Goal: Task Accomplishment & Management: Manage account settings

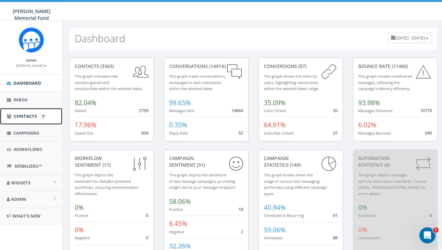
click at [20, 115] on span "Contacts" at bounding box center [25, 116] width 23 height 6
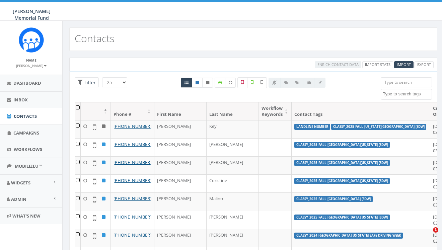
select select
click at [406, 63] on span "Import" at bounding box center [404, 64] width 14 height 5
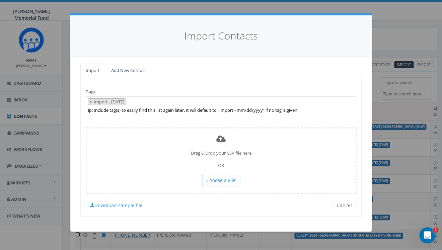
click at [90, 101] on span "×" at bounding box center [90, 102] width 2 height 6
select select
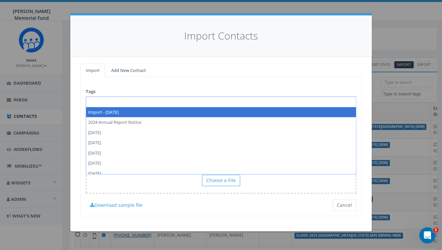
click at [95, 101] on span at bounding box center [221, 101] width 270 height 11
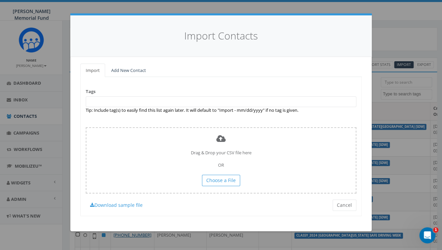
paste textarea "2025 Fall SDW Rhode Island State Indiv Fundraising Pages"
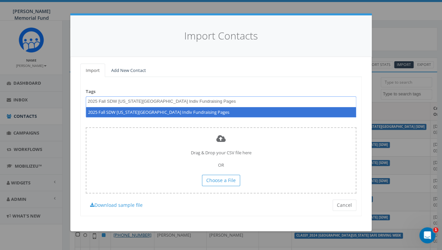
type textarea "2025 Fall SDW Rhode Island State Indiv Fundraising Pages"
select select "2025 Fall SDW Rhode Island State Indiv Fundraising Pages"
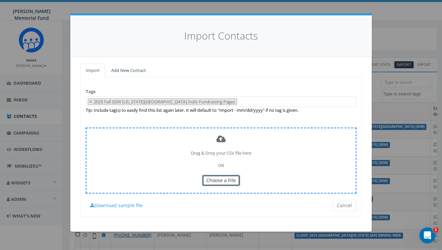
click at [217, 182] on span "Choose a File" at bounding box center [220, 180] width 29 height 6
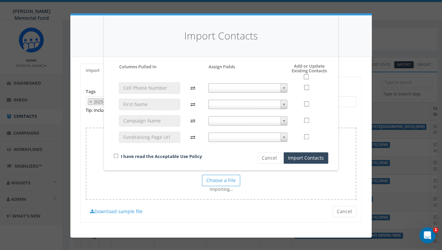
click at [240, 85] on span at bounding box center [247, 87] width 79 height 9
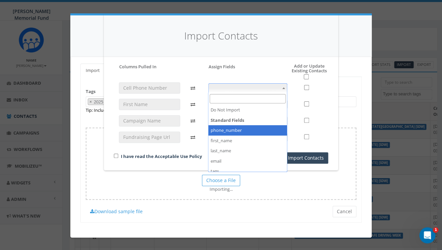
select select "phone_number"
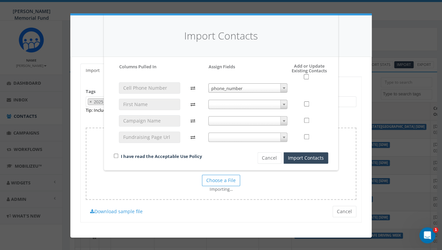
click at [271, 102] on span at bounding box center [247, 104] width 79 height 9
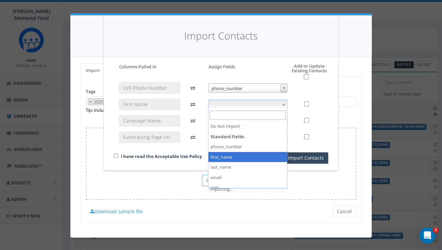
select select "first_name"
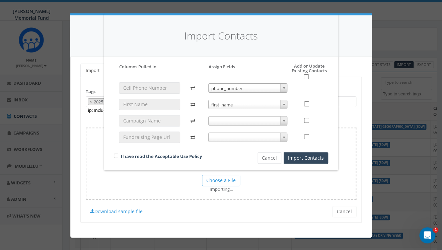
click at [258, 134] on span at bounding box center [247, 137] width 79 height 9
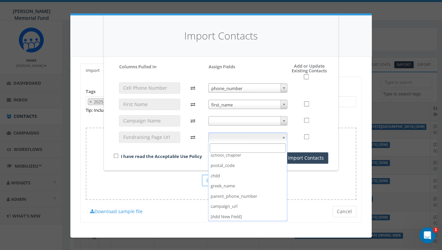
scroll to position [138, 0]
select select "campaign_url"
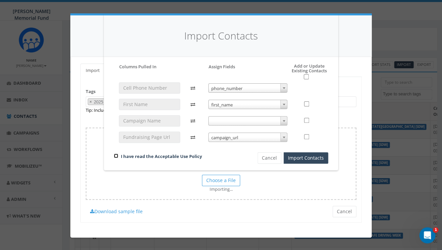
click at [116, 155] on input "checkbox" at bounding box center [116, 156] width 4 height 4
checkbox input "true"
click at [305, 78] on input "checkbox" at bounding box center [306, 76] width 5 height 5
checkbox input "true"
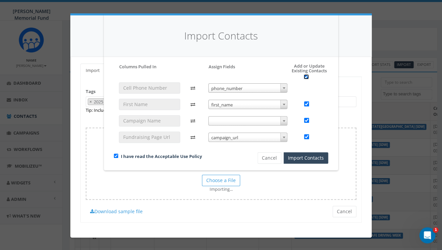
checkbox input "true"
click at [305, 157] on button "Import Contacts" at bounding box center [306, 157] width 45 height 11
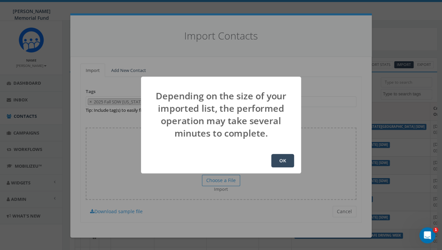
click at [284, 161] on button "OK" at bounding box center [282, 160] width 23 height 13
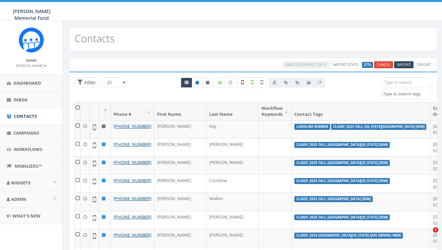
select select
click at [25, 136] on span "Campaigns" at bounding box center [26, 133] width 26 height 6
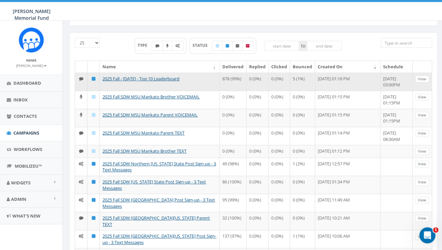
scroll to position [36, 0]
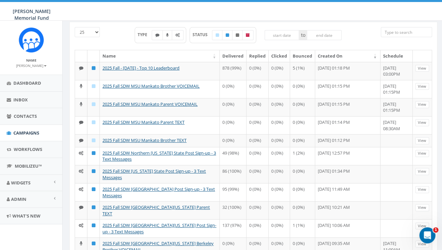
click at [409, 32] on input "search" at bounding box center [406, 32] width 51 height 10
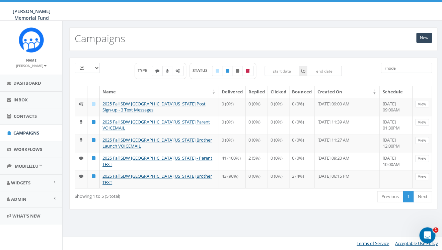
scroll to position [0, 0]
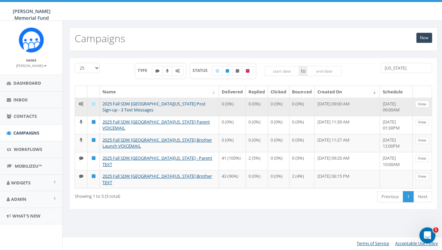
type input "rhode island"
click at [135, 106] on link "2025 Fall SDW University of Rhode Island Post Sign-up - 3 Text Messages" at bounding box center [153, 107] width 103 height 12
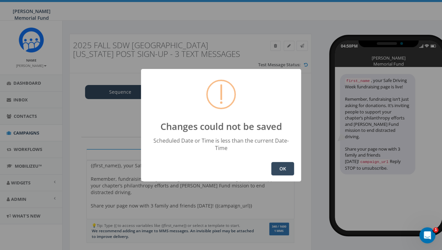
click at [279, 162] on button "OK" at bounding box center [282, 168] width 23 height 13
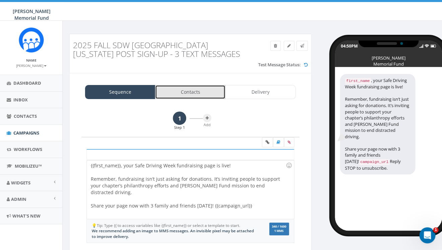
click at [193, 93] on link "Contacts" at bounding box center [190, 92] width 70 height 14
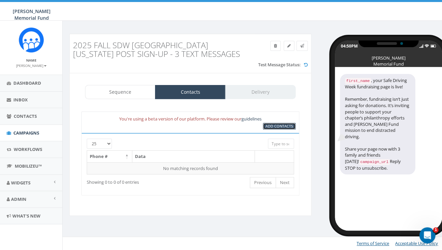
click at [275, 128] on span "Add Contacts" at bounding box center [278, 126] width 27 height 5
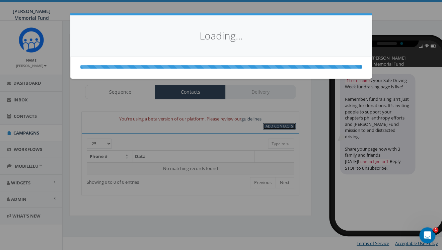
select select
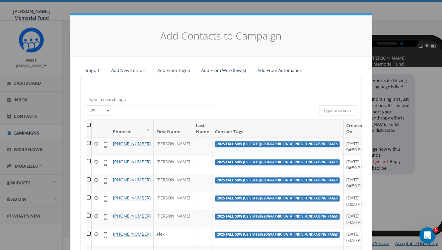
click at [115, 101] on textarea "Search" at bounding box center [152, 100] width 128 height 6
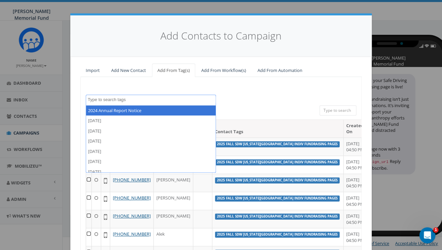
paste textarea "2025 Fall SDW Rhode Island State Indiv Fundraising Pages"
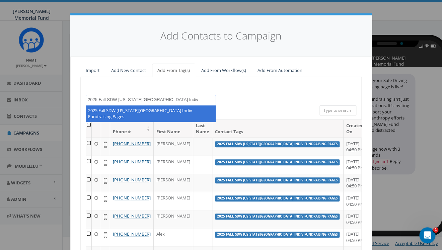
type textarea "2025 Fall SDW Rhode Island State Indiv Fundraising Pages"
select select "2025 Fall SDW Rhode Island State Indiv Fundraising Pages"
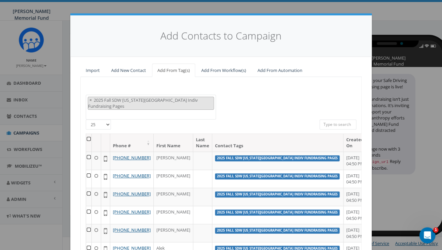
click at [91, 134] on th at bounding box center [89, 143] width 6 height 18
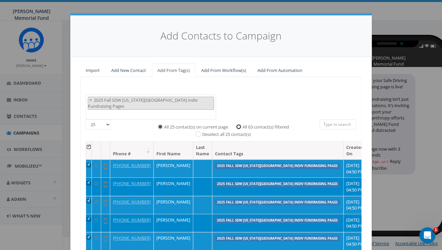
click at [239, 124] on input "All 63 contact(s) filtered" at bounding box center [240, 126] width 4 height 4
radio input "true"
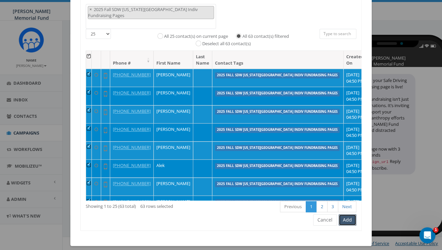
click at [348, 216] on button "Add" at bounding box center [347, 219] width 18 height 11
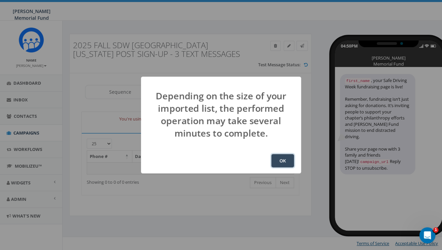
click at [287, 159] on button "OK" at bounding box center [282, 160] width 23 height 13
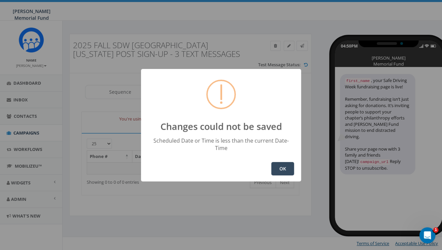
click at [285, 166] on button "OK" at bounding box center [282, 168] width 23 height 13
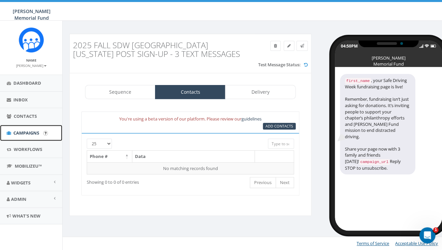
click at [27, 133] on span "Campaigns" at bounding box center [26, 133] width 26 height 6
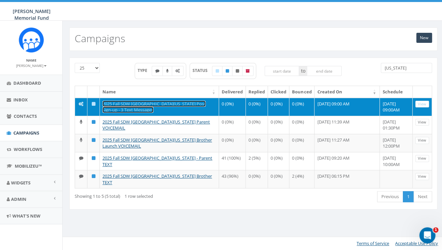
click at [137, 103] on link "2025 Fall SDW University of Rhode Island Post Sign-up - 3 Text Messages" at bounding box center [153, 107] width 103 height 12
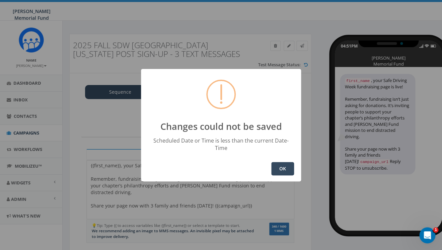
click at [284, 163] on button "OK" at bounding box center [282, 168] width 23 height 13
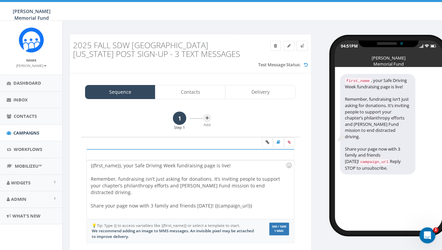
scroll to position [0, 0]
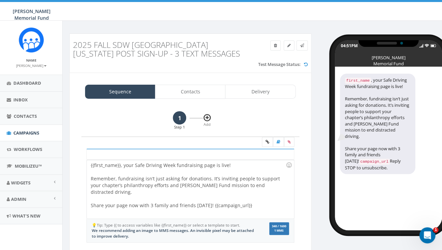
click at [207, 118] on icon at bounding box center [207, 118] width 3 height 4
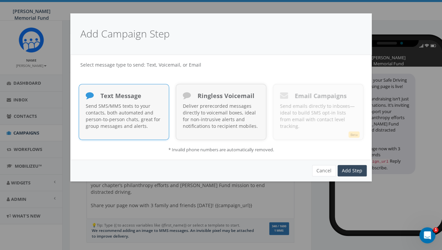
click at [145, 118] on p "Send SMS/MMS texts to your contacts, both automated and person-to-person chats,…" at bounding box center [124, 116] width 76 height 27
click at [350, 170] on link "Add Step" at bounding box center [351, 170] width 29 height 11
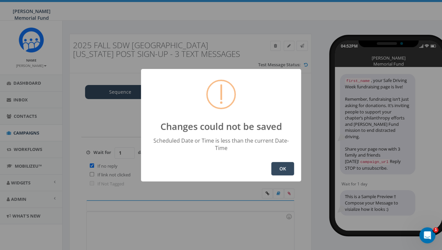
click at [278, 167] on button "OK" at bounding box center [282, 168] width 23 height 13
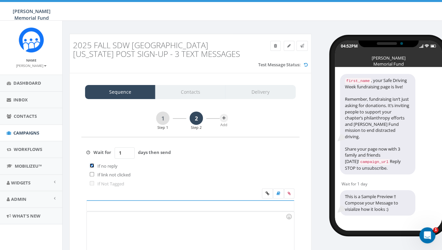
click at [92, 167] on input "checkbox" at bounding box center [92, 165] width 4 height 4
checkbox input "false"
drag, startPoint x: 124, startPoint y: 153, endPoint x: 113, endPoint y: 152, distance: 10.8
click at [114, 152] on input "1" at bounding box center [124, 152] width 20 height 11
type input "2"
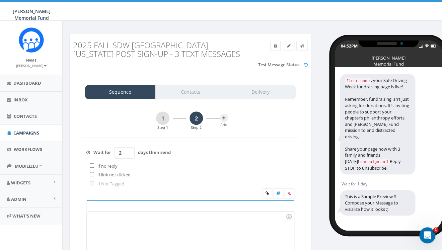
click at [120, 224] on div at bounding box center [190, 241] width 207 height 59
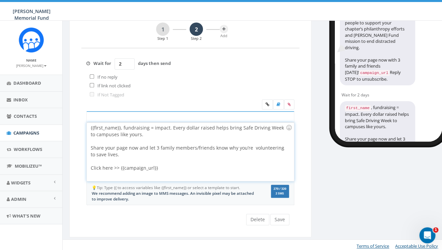
scroll to position [91, 0]
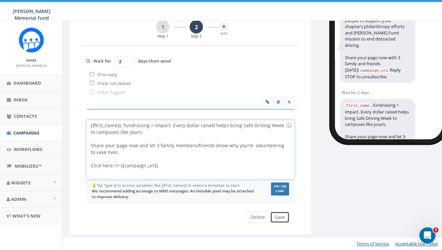
click at [281, 216] on button "Save" at bounding box center [279, 217] width 19 height 11
click at [226, 26] on button at bounding box center [224, 26] width 8 height 8
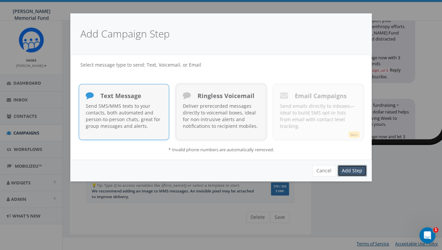
click at [347, 171] on link "Add Step" at bounding box center [351, 170] width 29 height 11
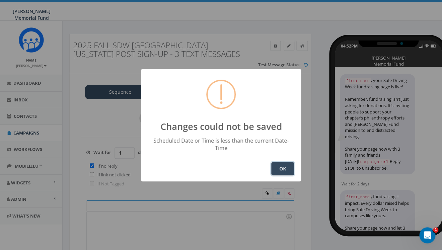
click at [285, 164] on button "OK" at bounding box center [282, 168] width 23 height 13
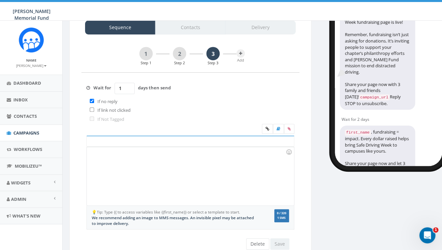
scroll to position [65, 0]
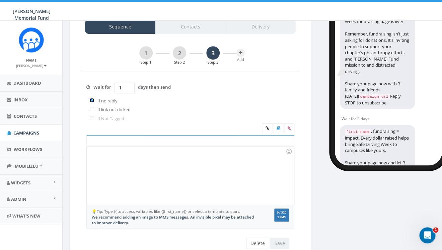
click at [90, 100] on input "checkbox" at bounding box center [92, 100] width 4 height 4
checkbox input "false"
drag, startPoint x: 124, startPoint y: 88, endPoint x: 114, endPoint y: 88, distance: 9.7
click at [114, 88] on input "1" at bounding box center [124, 87] width 20 height 11
type input "2"
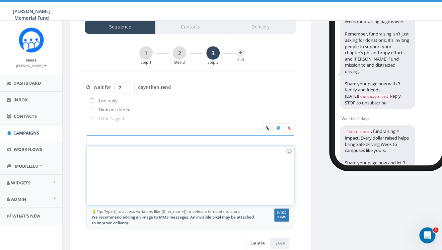
click at [126, 163] on div at bounding box center [190, 175] width 207 height 59
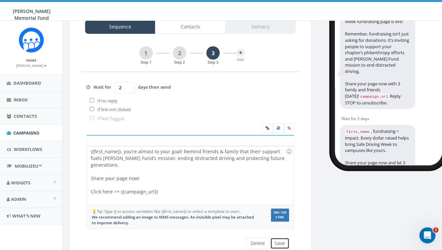
click at [279, 243] on button "Save" at bounding box center [279, 243] width 19 height 11
click at [146, 51] on link "1" at bounding box center [145, 52] width 13 height 13
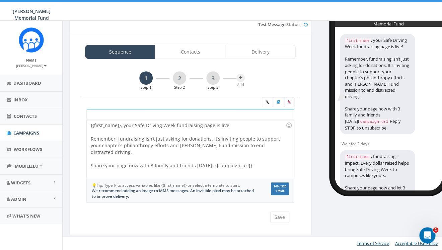
click at [290, 102] on icon at bounding box center [289, 102] width 3 height 4
click at [0, 0] on input "file" at bounding box center [0, 0] width 0 height 0
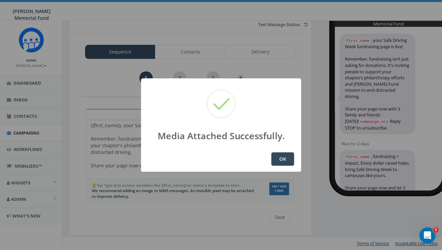
click at [278, 156] on button "OK" at bounding box center [282, 158] width 23 height 13
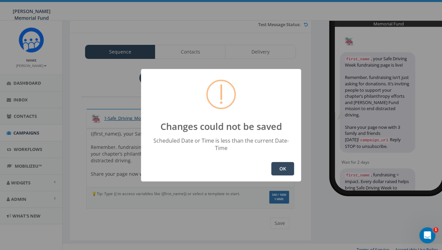
click at [281, 164] on button "OK" at bounding box center [282, 168] width 23 height 13
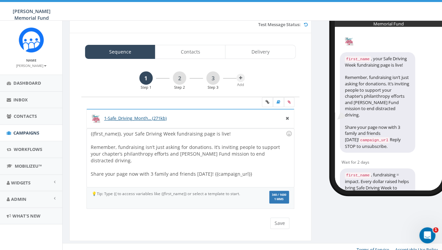
scroll to position [33, 0]
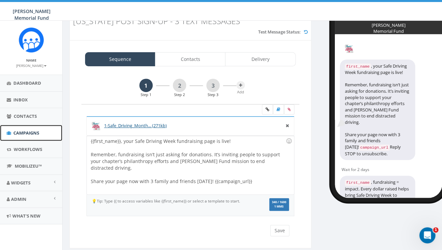
click at [21, 133] on span "Campaigns" at bounding box center [26, 133] width 26 height 6
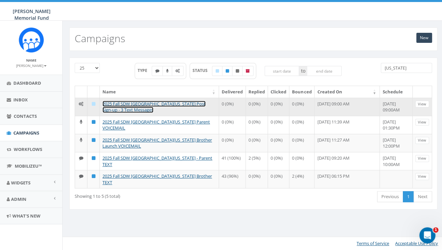
click at [146, 106] on link "2025 Fall SDW [GEOGRAPHIC_DATA][US_STATE] Post Sign-up - 3 Text Messages" at bounding box center [153, 107] width 103 height 12
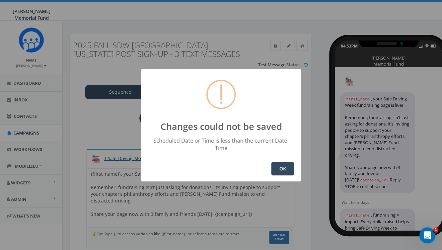
click at [277, 164] on button "OK" at bounding box center [282, 168] width 23 height 13
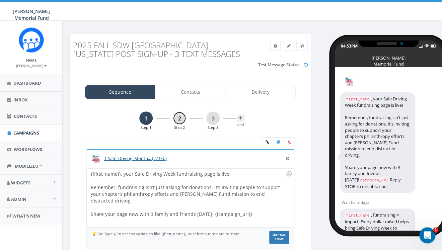
click at [176, 117] on link "2" at bounding box center [179, 117] width 13 height 13
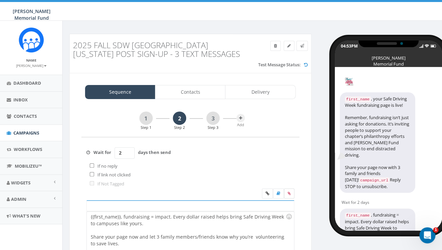
click at [289, 194] on icon at bounding box center [289, 193] width 3 height 4
click at [0, 0] on input "file" at bounding box center [0, 0] width 0 height 0
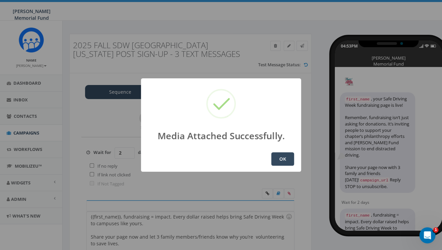
click at [279, 155] on button "OK" at bounding box center [282, 158] width 23 height 13
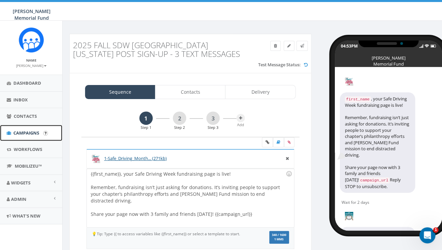
click at [20, 134] on span "Campaigns" at bounding box center [26, 133] width 26 height 6
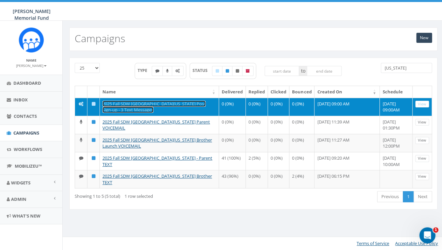
click at [176, 106] on link "2025 Fall SDW [GEOGRAPHIC_DATA][US_STATE] Post Sign-up - 3 Text Messages" at bounding box center [153, 107] width 103 height 12
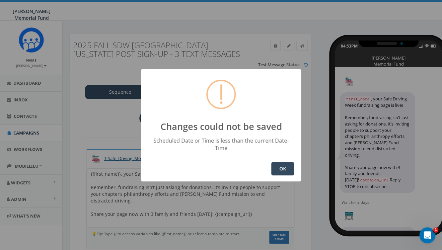
click at [278, 167] on button "OK" at bounding box center [282, 168] width 23 height 13
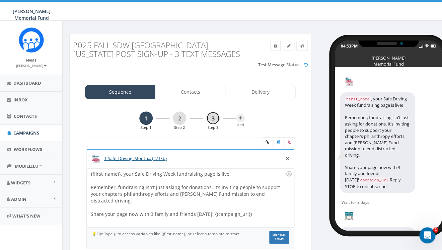
click at [208, 117] on link "3" at bounding box center [212, 117] width 13 height 13
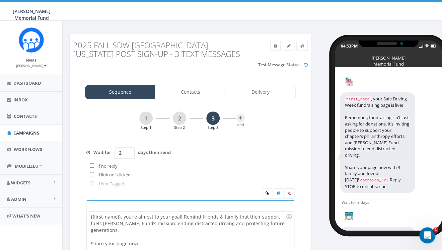
click at [288, 192] on icon at bounding box center [289, 193] width 3 height 4
click at [0, 0] on input "file" at bounding box center [0, 0] width 0 height 0
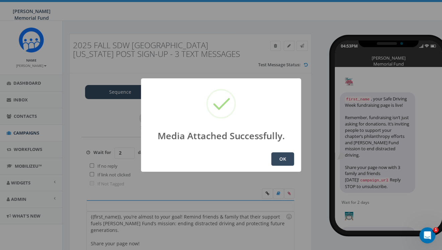
click at [280, 163] on button "OK" at bounding box center [282, 158] width 23 height 13
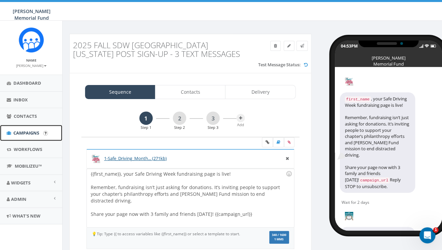
click at [26, 134] on span "Campaigns" at bounding box center [26, 133] width 26 height 6
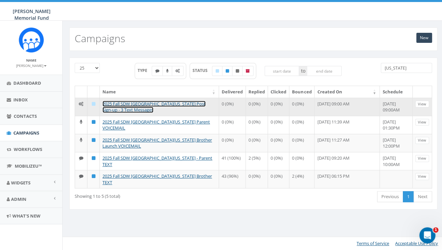
click at [131, 104] on link "2025 Fall SDW [GEOGRAPHIC_DATA][US_STATE] Post Sign-up - 3 Text Messages" at bounding box center [153, 107] width 103 height 12
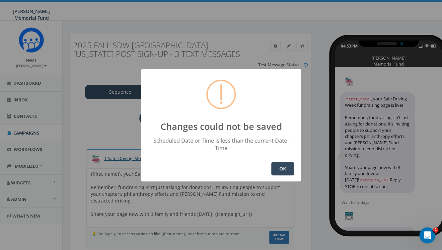
click at [284, 164] on button "OK" at bounding box center [282, 168] width 23 height 13
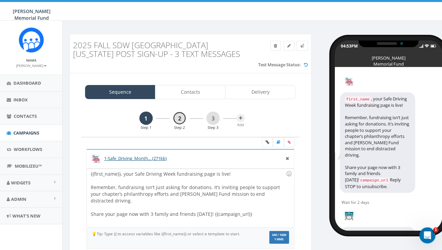
click at [180, 120] on link "2" at bounding box center [179, 117] width 13 height 13
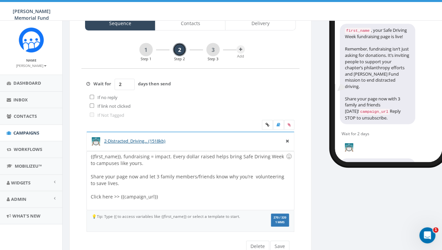
scroll to position [67, 0]
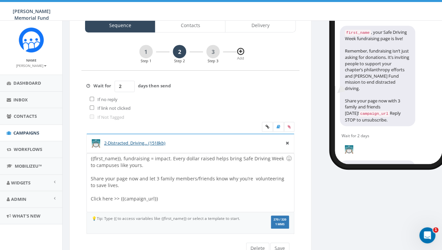
click at [241, 54] on icon at bounding box center [240, 52] width 3 height 4
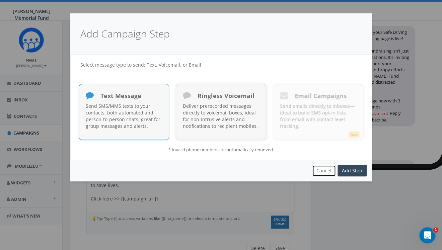
click at [328, 170] on button "Cancel" at bounding box center [324, 170] width 24 height 11
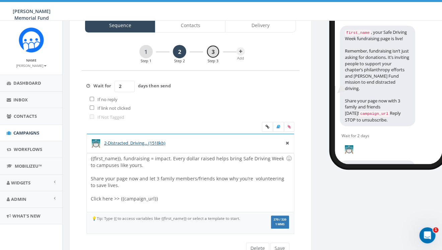
click at [214, 52] on link "3" at bounding box center [212, 51] width 13 height 13
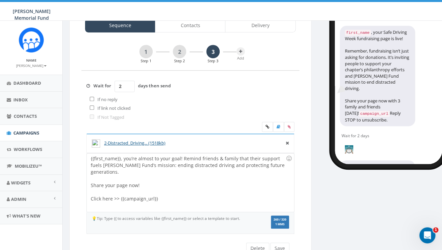
click at [183, 235] on div "2-Distracted_Driving... (1518kb) {{first_name}}, you’re almost to your goal! Re…" at bounding box center [190, 188] width 218 height 109
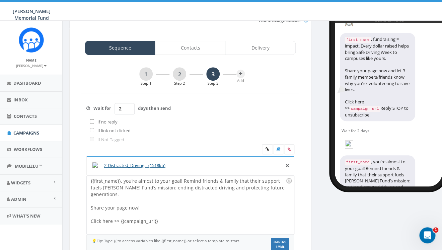
scroll to position [165, 0]
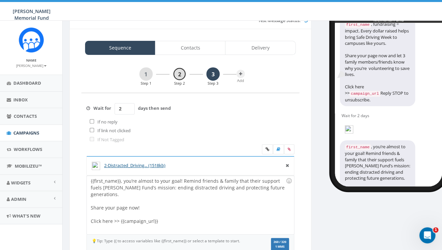
click at [177, 75] on link "2" at bounding box center [179, 73] width 13 height 13
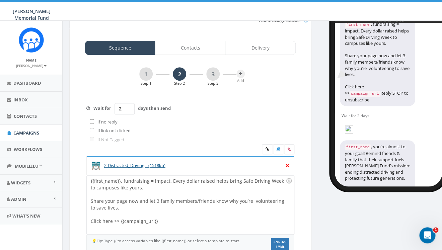
click at [287, 166] on icon at bounding box center [287, 165] width 3 height 6
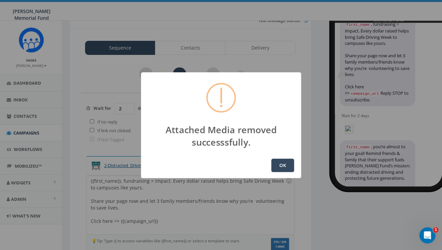
click at [281, 165] on button "OK" at bounding box center [282, 165] width 23 height 13
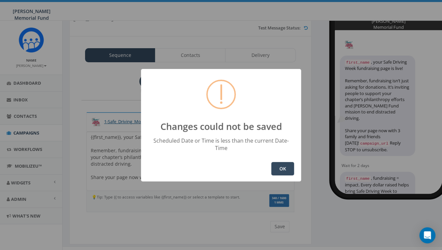
scroll to position [37, 0]
click at [284, 163] on button "OK" at bounding box center [282, 168] width 23 height 13
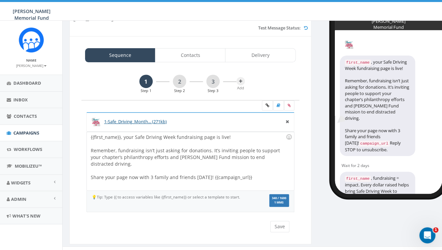
scroll to position [0, 0]
click at [27, 133] on span "Campaigns" at bounding box center [26, 133] width 26 height 6
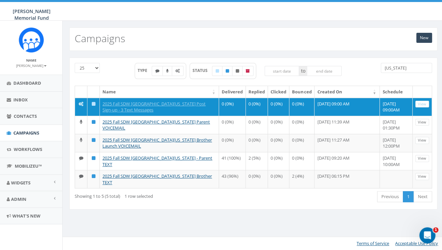
click at [156, 102] on link "2025 Fall SDW [GEOGRAPHIC_DATA][US_STATE] Post Sign-up - 3 Text Messages" at bounding box center [153, 107] width 103 height 12
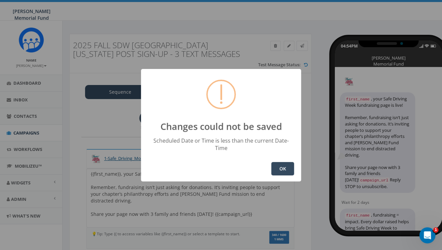
click at [281, 163] on button "OK" at bounding box center [282, 168] width 23 height 13
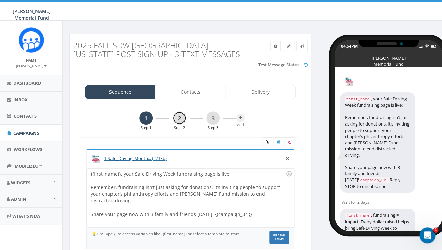
click at [182, 119] on link "2" at bounding box center [179, 117] width 13 height 13
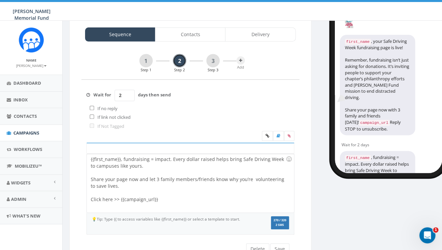
scroll to position [66, 0]
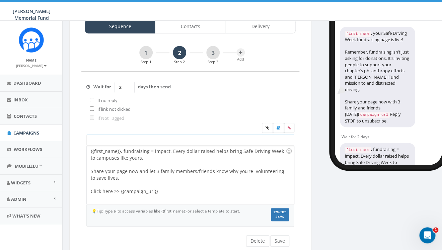
click at [290, 129] on icon at bounding box center [289, 128] width 3 height 4
click at [0, 0] on input "file" at bounding box center [0, 0] width 0 height 0
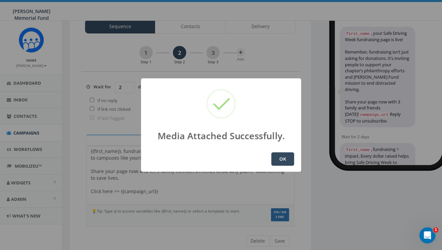
click at [284, 159] on button "OK" at bounding box center [282, 158] width 23 height 13
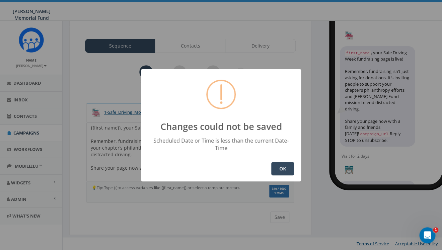
click at [279, 167] on button "OK" at bounding box center [282, 168] width 23 height 13
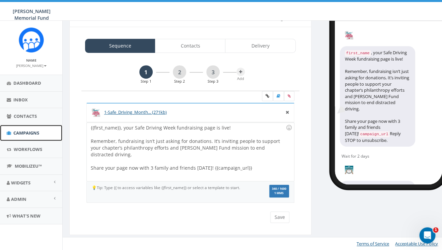
click at [18, 135] on span "Campaigns" at bounding box center [26, 133] width 26 height 6
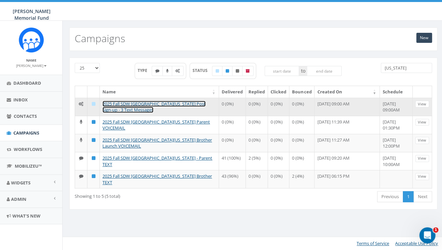
click at [164, 103] on link "2025 Fall SDW [GEOGRAPHIC_DATA][US_STATE] Post Sign-up - 3 Text Messages" at bounding box center [153, 107] width 103 height 12
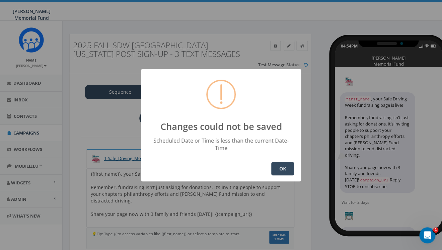
click at [281, 163] on button "OK" at bounding box center [282, 168] width 23 height 13
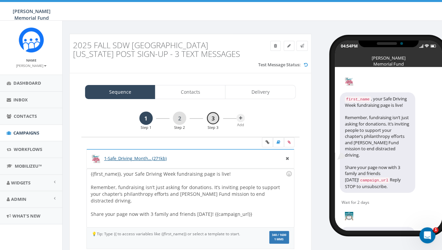
click at [212, 116] on link "3" at bounding box center [212, 117] width 13 height 13
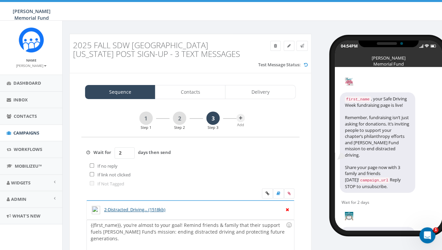
click at [286, 210] on icon at bounding box center [287, 209] width 3 height 6
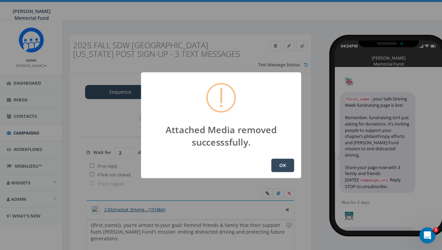
click at [279, 163] on button "OK" at bounding box center [282, 165] width 23 height 13
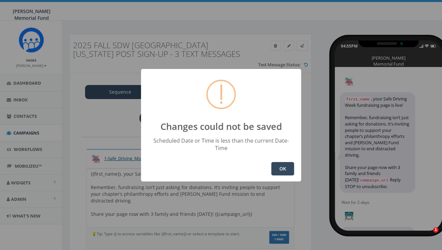
click at [280, 168] on button "OK" at bounding box center [282, 168] width 23 height 13
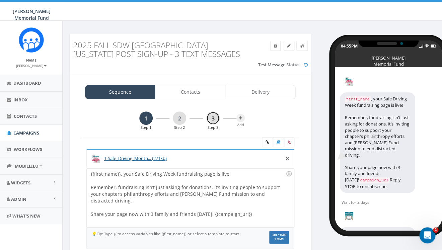
click at [212, 122] on link "3" at bounding box center [212, 117] width 13 height 13
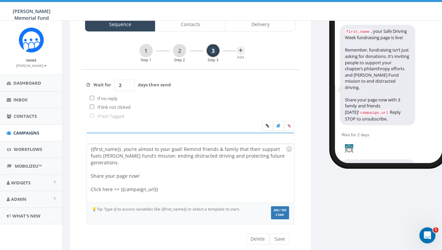
scroll to position [75, 0]
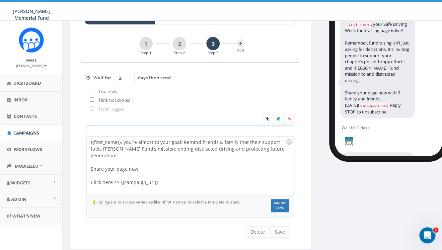
click at [290, 118] on icon at bounding box center [289, 119] width 3 height 4
click at [0, 0] on input "file" at bounding box center [0, 0] width 0 height 0
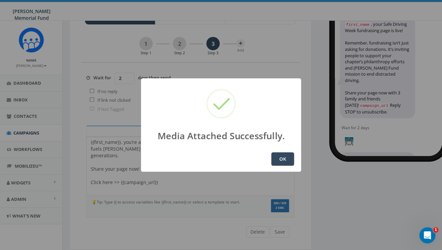
click at [279, 162] on button "OK" at bounding box center [282, 158] width 23 height 13
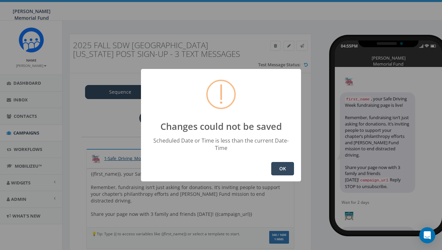
click at [282, 164] on button "OK" at bounding box center [282, 168] width 23 height 13
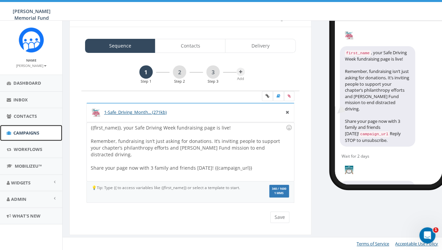
click at [28, 132] on span "Campaigns" at bounding box center [26, 133] width 26 height 6
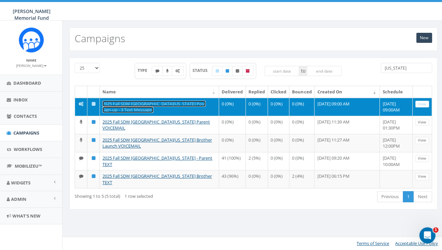
click at [159, 104] on link "2025 Fall SDW [GEOGRAPHIC_DATA][US_STATE] Post Sign-up - 3 Text Messages" at bounding box center [153, 107] width 103 height 12
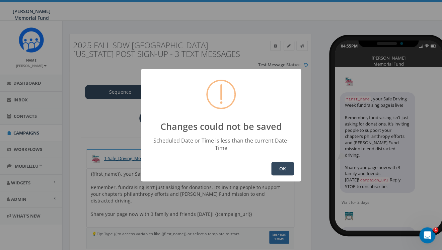
click at [281, 163] on button "OK" at bounding box center [282, 168] width 23 height 13
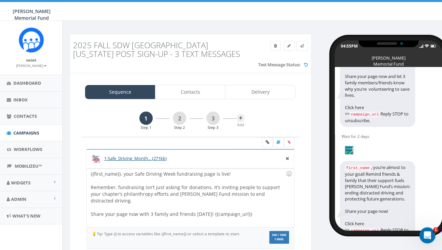
scroll to position [202, 0]
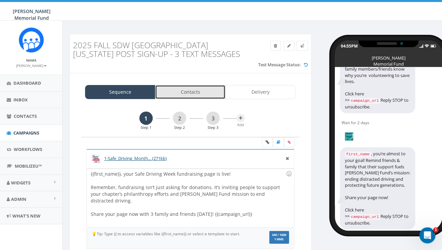
click at [193, 94] on link "Contacts" at bounding box center [190, 92] width 70 height 14
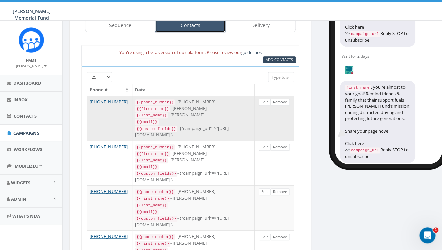
scroll to position [72, 0]
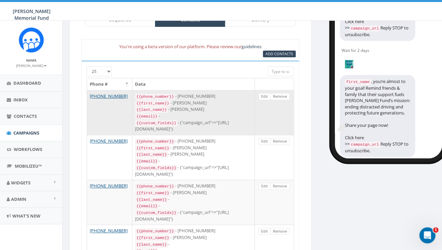
drag, startPoint x: 220, startPoint y: 121, endPoint x: 222, endPoint y: 127, distance: 6.5
click at [222, 127] on div "{{custom_fields}} - {"campaign_url"=>"https://give.hunterwatson.org/fundraiser/…" at bounding box center [193, 125] width 117 height 13
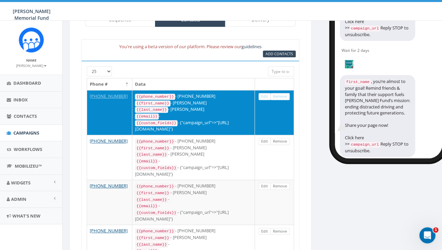
copy div "https://give.hunterwatson.org/fundraiser/6744642"
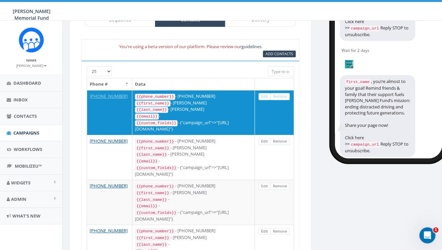
click at [317, 36] on div "04:55PM Hunter Watson Memorial Fund first_name , your Safe Driving Week fundrai…" at bounding box center [379, 60] width 126 height 197
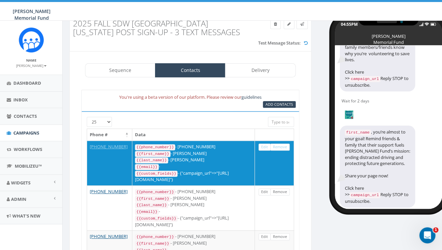
scroll to position [0, 0]
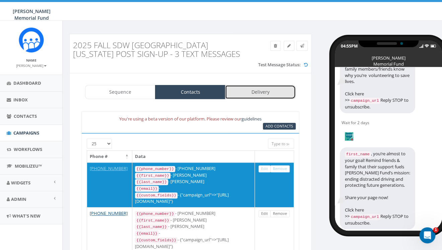
click at [257, 93] on link "Delivery" at bounding box center [260, 92] width 70 height 14
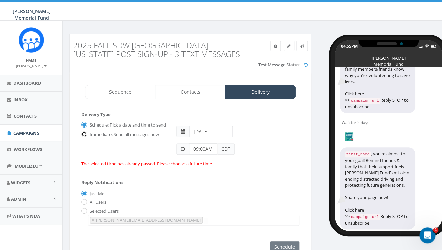
click at [85, 137] on input "Immediate: Send all messages now" at bounding box center [83, 134] width 4 height 4
radio input "true"
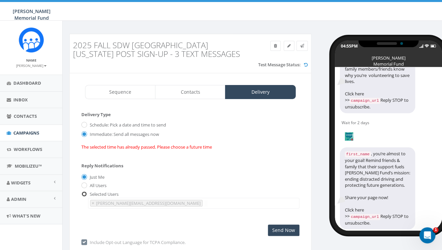
click at [84, 196] on input "radio" at bounding box center [83, 194] width 4 height 4
radio input "true"
click at [94, 206] on span "×" at bounding box center [93, 203] width 2 height 6
select select
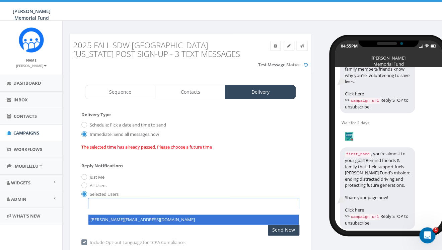
click at [96, 209] on span at bounding box center [193, 203] width 211 height 11
type textarea "hunter.piland@hunterwatson.org"
select select "hunter.piland@hunterwatson.org"
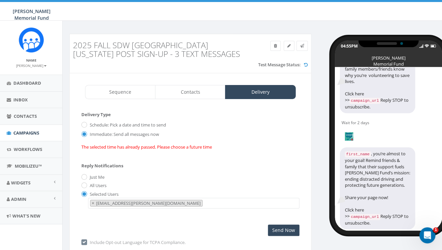
scroll to position [41, 0]
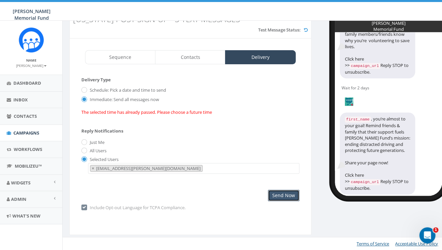
click at [286, 197] on input "Send Now" at bounding box center [283, 195] width 31 height 11
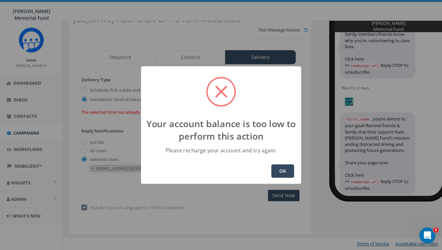
click at [276, 172] on button "OK" at bounding box center [282, 170] width 23 height 13
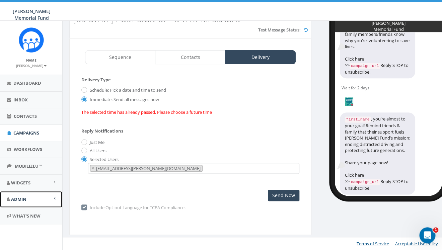
click at [21, 199] on span "Admin" at bounding box center [18, 199] width 15 height 6
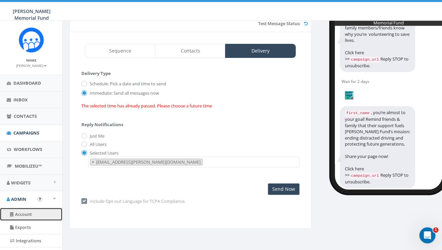
click at [21, 213] on link "Account" at bounding box center [31, 214] width 62 height 13
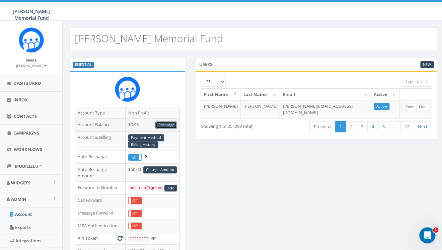
click at [170, 127] on link "Recharge" at bounding box center [165, 125] width 21 height 7
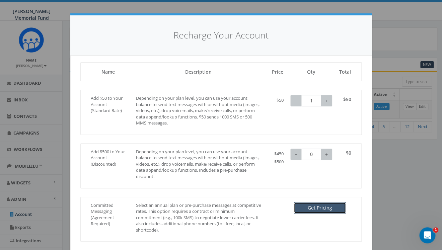
click at [323, 206] on button "Get Pricing" at bounding box center [320, 207] width 52 height 11
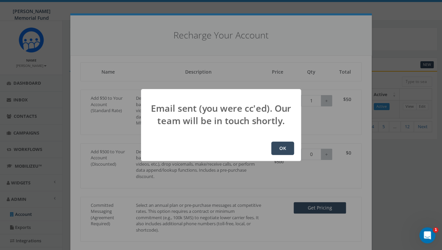
click at [284, 150] on button "OK" at bounding box center [282, 148] width 23 height 13
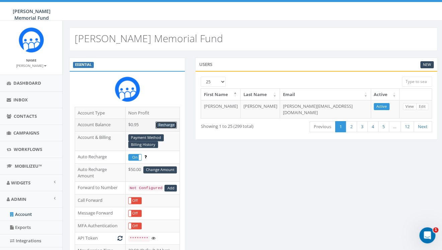
click at [168, 125] on link "Recharge" at bounding box center [165, 125] width 21 height 7
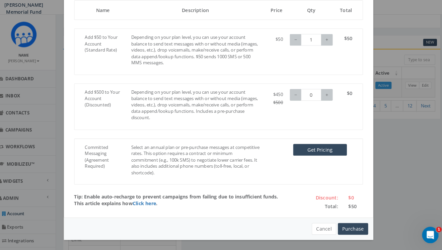
scroll to position [24, 0]
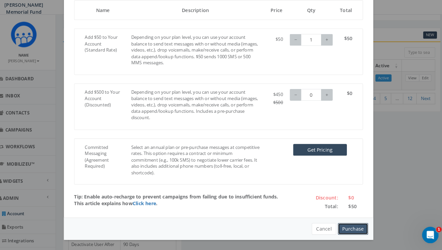
click at [349, 230] on button "Purchase" at bounding box center [351, 229] width 29 height 11
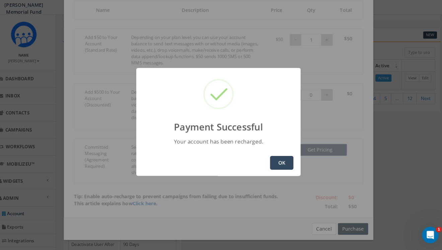
scroll to position [0, 0]
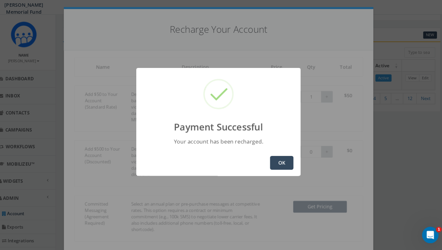
click at [278, 168] on button "OK" at bounding box center [282, 164] width 23 height 13
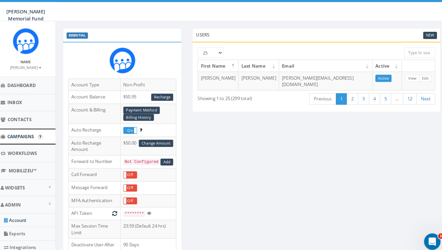
scroll to position [24, 2]
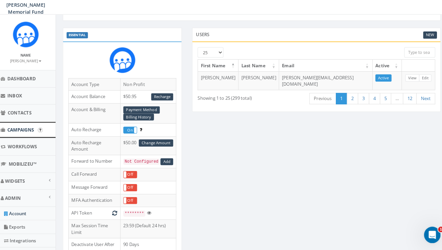
click at [24, 132] on span "Campaigns" at bounding box center [26, 133] width 26 height 6
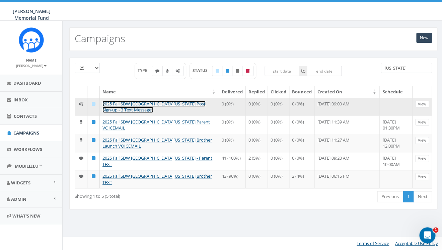
click at [156, 103] on link "2025 Fall SDW [GEOGRAPHIC_DATA][US_STATE] Post Sign-up - 3 Text Messages" at bounding box center [153, 107] width 103 height 12
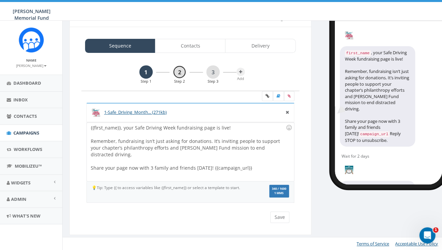
click at [177, 77] on link "2" at bounding box center [179, 71] width 13 height 13
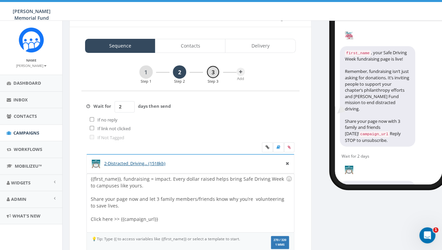
click at [208, 72] on link "3" at bounding box center [212, 71] width 13 height 13
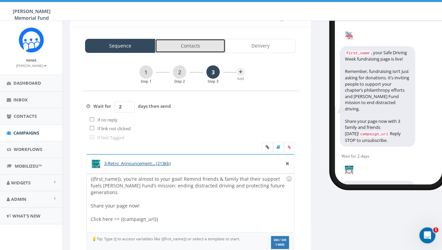
click at [193, 46] on link "Contacts" at bounding box center [190, 46] width 70 height 14
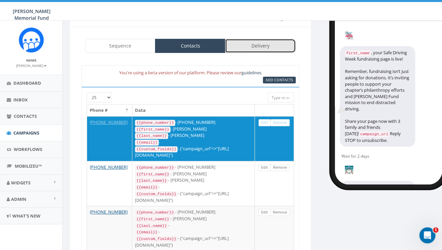
click at [253, 47] on link "Delivery" at bounding box center [260, 46] width 70 height 14
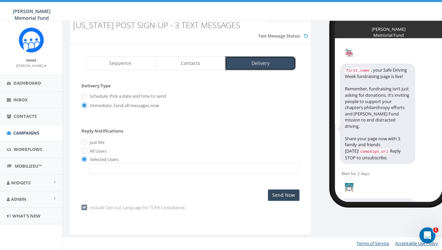
scroll to position [35, 0]
click at [101, 166] on span at bounding box center [193, 168] width 211 height 11
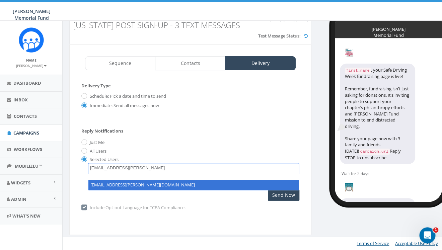
type textarea "hunter.piland@hunterwatson.org"
select select "hunter.piland@hunterwatson.org"
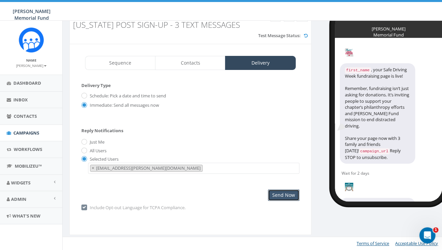
click at [286, 195] on input "Send Now" at bounding box center [283, 194] width 31 height 11
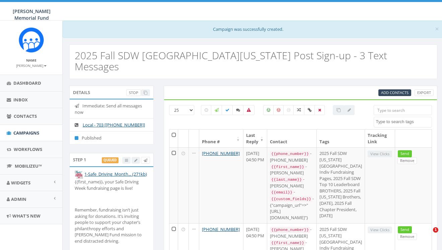
select select
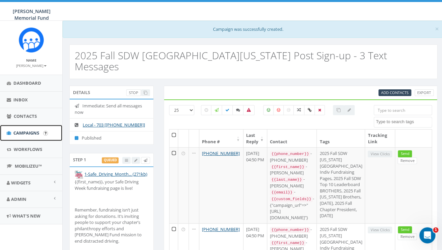
click at [30, 135] on span "Campaigns" at bounding box center [26, 133] width 26 height 6
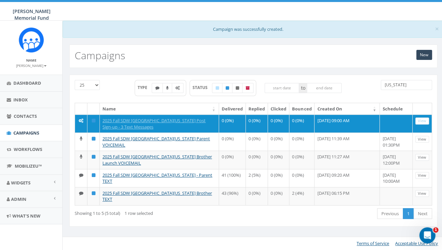
drag, startPoint x: 411, startPoint y: 86, endPoint x: 362, endPoint y: 87, distance: 48.9
click at [381, 88] on input "[US_STATE]" at bounding box center [406, 85] width 51 height 10
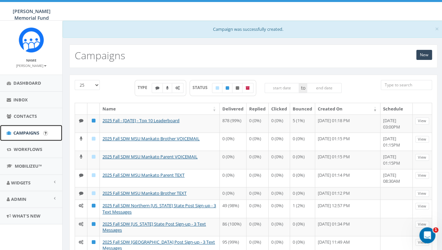
click at [23, 136] on span "Campaigns" at bounding box center [26, 133] width 26 height 6
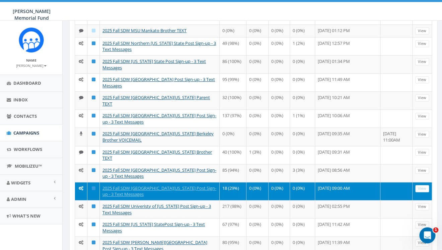
scroll to position [146, 0]
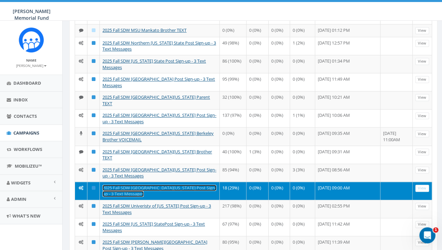
click at [140, 189] on link "2025 Fall SDW [GEOGRAPHIC_DATA][US_STATE] Post Sign-up - 3 Text Messages" at bounding box center [159, 191] width 114 height 12
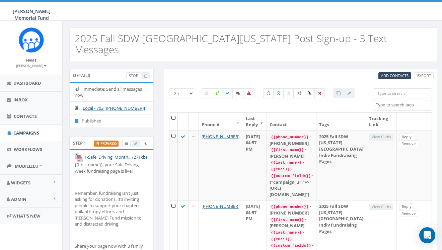
select select
click at [29, 135] on span "Campaigns" at bounding box center [26, 133] width 26 height 6
